Goal: Answer question/provide support

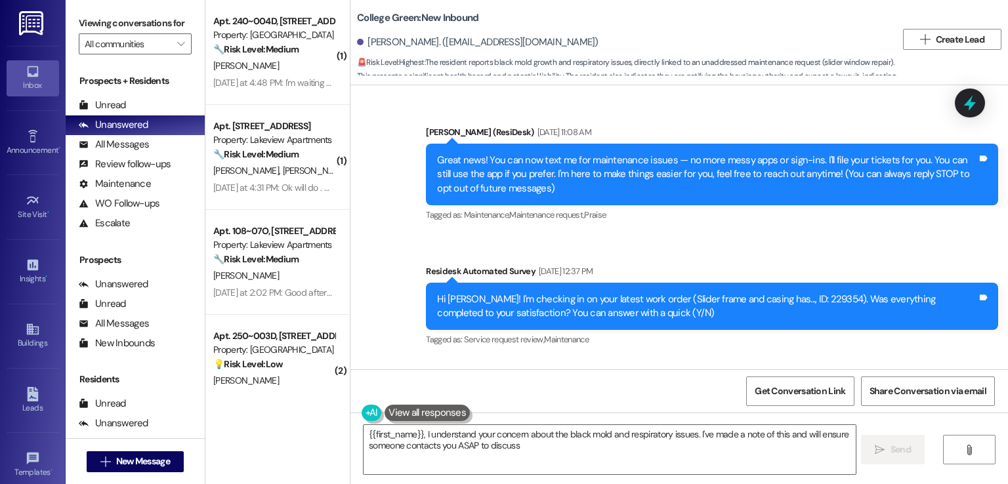
scroll to position [7905, 0]
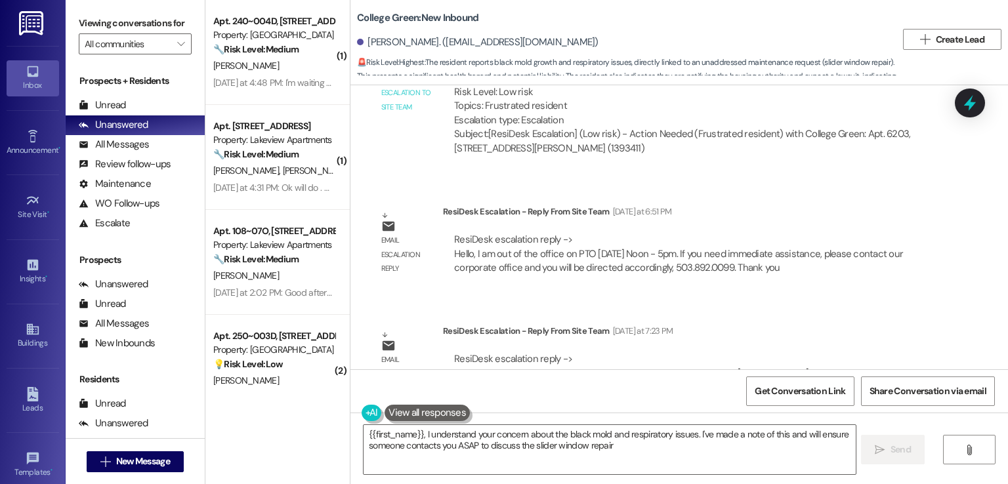
type textarea "{{first_name}}, I understand your concern about the black mold and respiratory …"
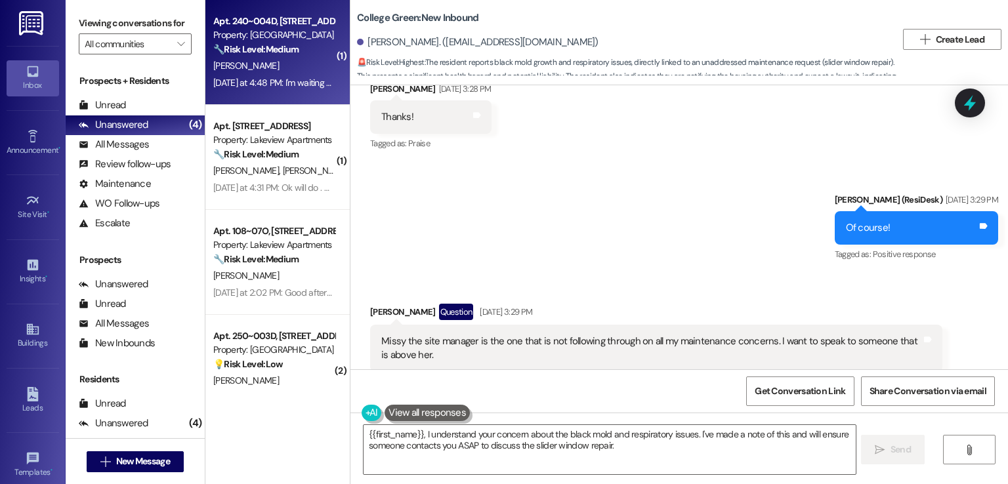
scroll to position [3377, 0]
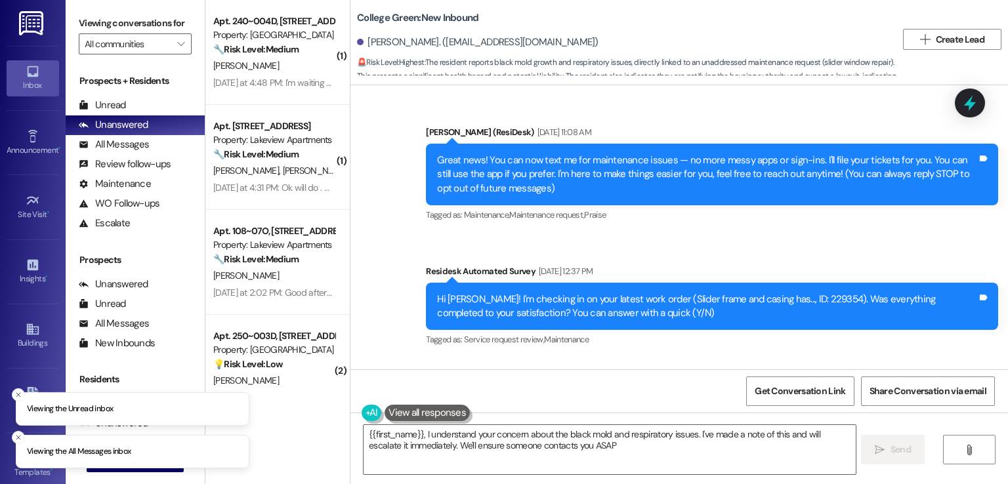
scroll to position [7905, 0]
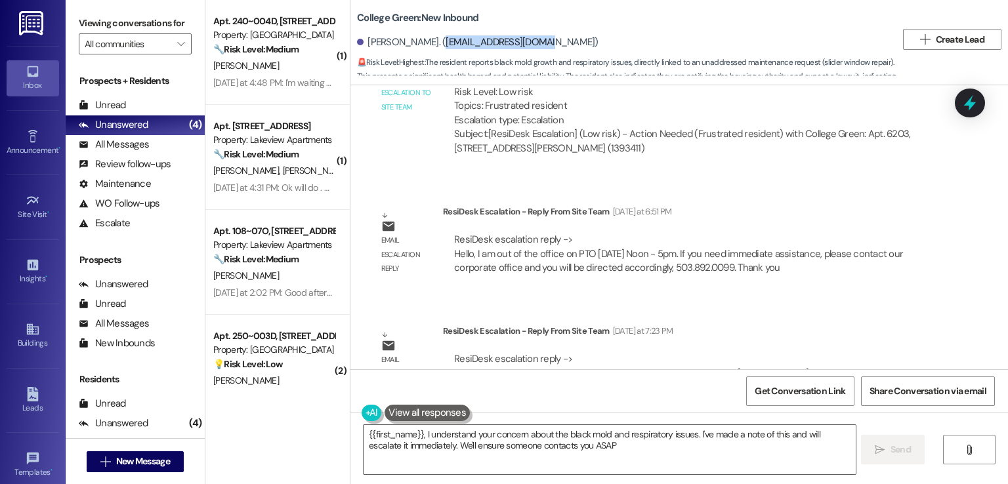
drag, startPoint x: 526, startPoint y: 41, endPoint x: 428, endPoint y: 41, distance: 97.8
click at [428, 41] on div "[PERSON_NAME]. ([EMAIL_ADDRESS][DOMAIN_NAME])" at bounding box center [478, 42] width 242 height 14
copy div "autzenangie@gmail.com"
